Goal: Find specific page/section: Find specific page/section

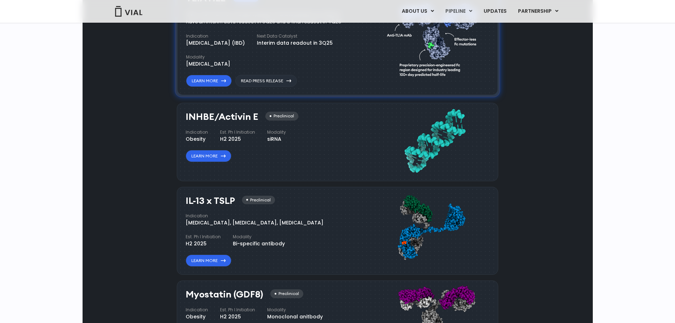
drag, startPoint x: 0, startPoint y: 0, endPoint x: 462, endPoint y: 10, distance: 461.8
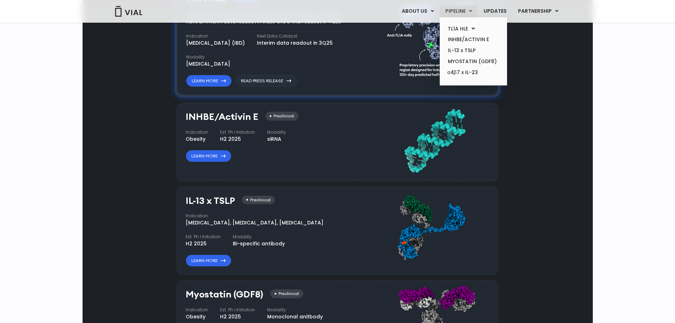
click at [462, 10] on link "PIPELINE" at bounding box center [459, 11] width 38 height 12
click at [532, 36] on link "PHASE 2" at bounding box center [540, 34] width 62 height 11
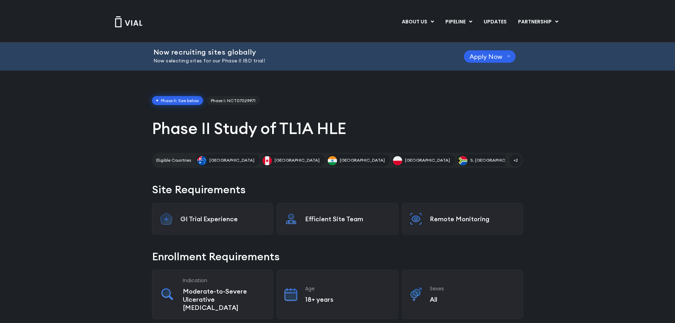
click at [116, 21] on img at bounding box center [128, 21] width 28 height 11
